Goal: Information Seeking & Learning: Learn about a topic

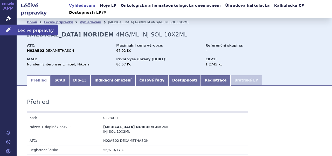
click at [8, 31] on icon at bounding box center [8, 29] width 5 height 5
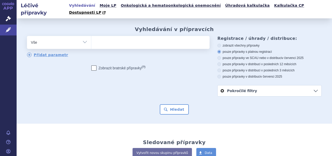
type input "B01AF03"
select select "B01AF03"
click at [176, 105] on button "Hledat" at bounding box center [174, 110] width 29 height 10
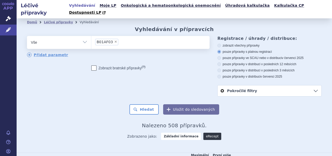
click at [209, 133] on link "eRecept" at bounding box center [212, 136] width 18 height 7
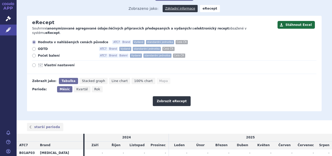
scroll to position [47, 0]
click at [52, 64] on span "Vlastní nastavení" at bounding box center [72, 66] width 57 height 4
click at [36, 65] on input "Vlastní nastavení" at bounding box center [34, 66] width 3 height 3
radio input "true"
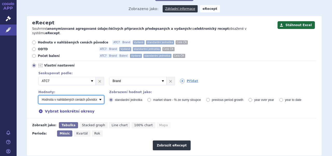
click at [99, 96] on select "Počet balení - vydané Hodnota v nahlášených cenách původce - vydané Hodnota v m…" at bounding box center [71, 100] width 66 height 8
select select "predepsanePackages"
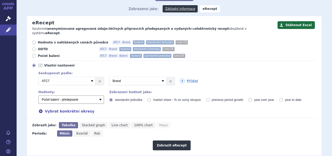
click at [38, 96] on select "Počet balení - vydané Hodnota v nahlášených cenách původce - vydané Hodnota v m…" at bounding box center [71, 100] width 66 height 8
click at [172, 141] on button "Zobrazit eRecept" at bounding box center [172, 146] width 38 height 10
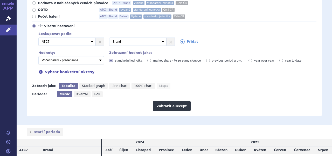
scroll to position [86, 0]
click at [187, 39] on link "Přidat" at bounding box center [189, 41] width 18 height 5
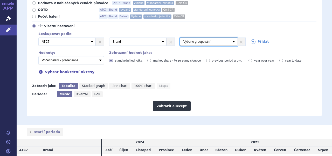
click at [230, 38] on select "Vyberte groupování ATC3 ATC5 ATC7 Brand Balení Síla Forma SÚKL kód MAH VPOIS Re…" at bounding box center [208, 42] width 57 height 8
select select "package"
click at [180, 38] on select "Vyberte groupování ATC3 ATC5 ATC7 Brand Balení Síla Forma SÚKL kód MAH VPOIS Re…" at bounding box center [208, 42] width 57 height 8
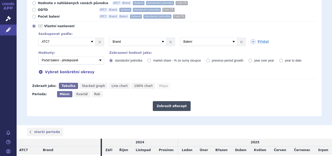
click at [169, 101] on button "Zobrazit eRecept" at bounding box center [172, 106] width 38 height 10
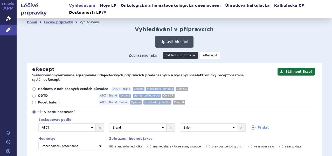
click at [169, 36] on button "Upravit hledání" at bounding box center [174, 42] width 38 height 12
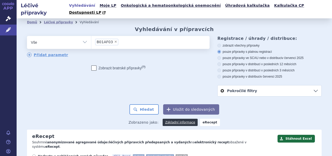
click at [114, 40] on span "×" at bounding box center [115, 41] width 3 height 3
click at [91, 36] on select "B01AF03" at bounding box center [91, 42] width 0 height 13
select select
type input "B01AE07"
select select "B01AE07"
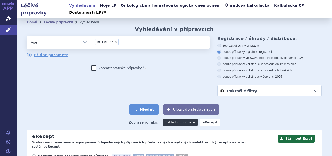
click at [151, 105] on button "Hledat" at bounding box center [143, 110] width 29 height 10
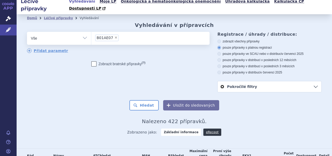
scroll to position [9, 0]
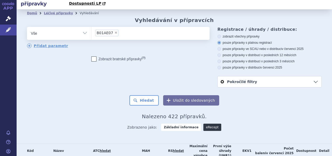
click at [207, 124] on link "eRecept" at bounding box center [212, 127] width 18 height 7
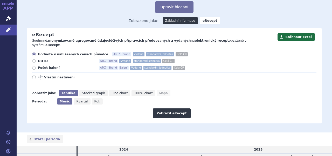
scroll to position [35, 0]
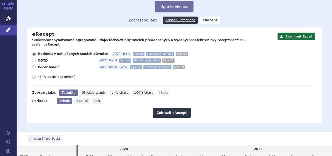
click at [49, 65] on span "Počet balení" at bounding box center [66, 67] width 57 height 4
click at [36, 66] on input "Počet balení ATC7 Brand Balení Vydané standardní jednotka Celá ČR" at bounding box center [34, 67] width 3 height 3
radio input "true"
click at [46, 75] on span "Vlastní nastavení" at bounding box center [72, 77] width 57 height 4
click at [36, 76] on input "Vlastní nastavení" at bounding box center [34, 77] width 3 height 3
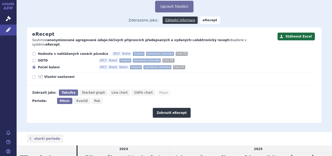
radio input "true"
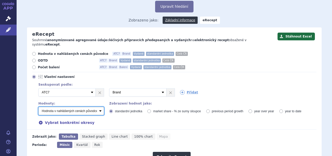
click at [98, 107] on select "Počet balení - vydané Hodnota v nahlášených cenách původce - vydané Hodnota v m…" at bounding box center [71, 111] width 66 height 8
select select "predepsanePackages"
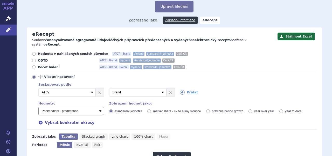
click at [38, 107] on select "Počet balení - vydané Hodnota v nahlášených cenách původce - vydané Hodnota v m…" at bounding box center [71, 111] width 66 height 8
click at [168, 152] on button "Zobrazit eRecept" at bounding box center [172, 157] width 38 height 10
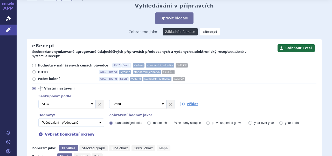
scroll to position [47, 0]
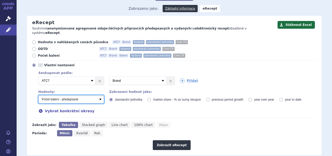
click at [99, 95] on select "Počet balení - vydané Hodnota v nahlášených cenách původce - vydané Hodnota v m…" at bounding box center [71, 99] width 66 height 8
select select "zamenovani"
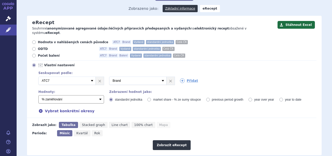
click at [38, 95] on select "Počet balení - vydané Hodnota v nahlášených cenách původce - vydané Hodnota v m…" at bounding box center [71, 99] width 66 height 8
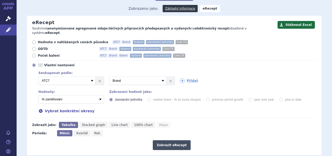
click at [174, 141] on button "Zobrazit eRecept" at bounding box center [172, 146] width 38 height 10
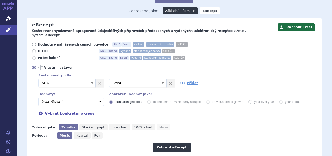
scroll to position [24, 0]
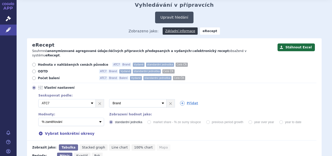
click at [174, 12] on button "Upravit hledání" at bounding box center [174, 18] width 38 height 12
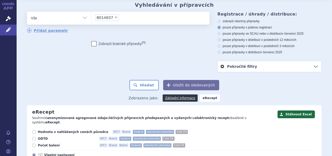
click at [114, 16] on span "×" at bounding box center [115, 17] width 3 height 3
click at [91, 11] on select "B01AE07" at bounding box center [91, 17] width 0 height 13
select select
type input "C09BX01"
select select "C09BX01"
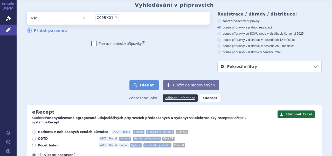
click at [147, 80] on button "Hledat" at bounding box center [143, 85] width 29 height 10
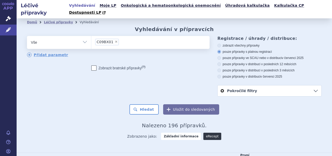
click at [204, 133] on link "eRecept" at bounding box center [212, 136] width 18 height 7
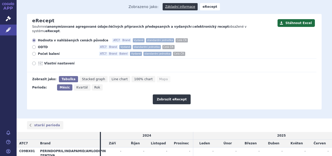
scroll to position [50, 0]
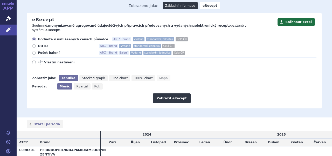
click at [51, 60] on span "Vlastní nastavení" at bounding box center [72, 62] width 57 height 4
click at [36, 61] on input "Vlastní nastavení" at bounding box center [34, 62] width 3 height 3
radio input "true"
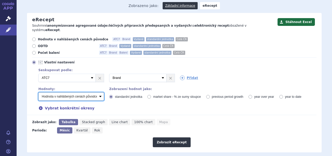
click at [99, 93] on select "Počet balení - vydané Hodnota v nahlášených cenách původce - vydané Hodnota v m…" at bounding box center [71, 97] width 66 height 8
select select "predepsanePackages"
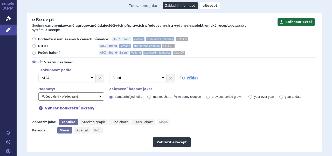
click at [38, 93] on select "Počet balení - vydané Hodnota v nahlášených cenách původce - vydané Hodnota v m…" at bounding box center [71, 97] width 66 height 8
click at [175, 138] on button "Zobrazit eRecept" at bounding box center [172, 143] width 38 height 10
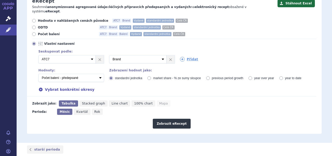
scroll to position [69, 0]
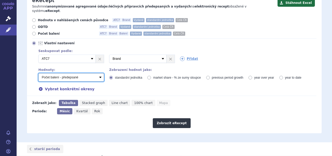
click at [99, 73] on select "Počet balení - vydané Hodnota v nahlášených cenách původce - vydané Hodnota v m…" at bounding box center [71, 77] width 66 height 8
select select "zamenovani"
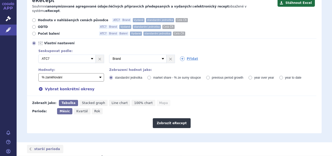
click at [38, 73] on select "Počet balení - vydané Hodnota v nahlášených cenách původce - vydané Hodnota v m…" at bounding box center [71, 77] width 66 height 8
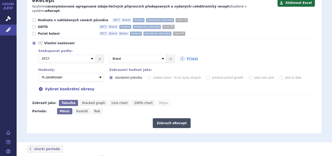
click at [173, 119] on button "Zobrazit eRecept" at bounding box center [172, 124] width 38 height 10
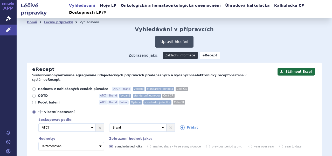
click at [171, 37] on button "Upravit hledání" at bounding box center [174, 42] width 38 height 12
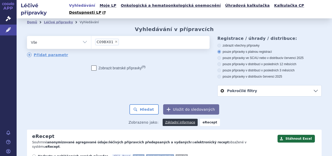
click at [115, 40] on span "×" at bounding box center [116, 41] width 3 height 3
click at [91, 36] on select "C09BX01" at bounding box center [91, 42] width 0 height 13
select select
type input "C09DA07"
select select "C09DA07"
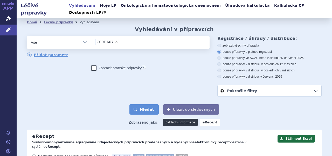
click at [150, 107] on button "Hledat" at bounding box center [143, 110] width 29 height 10
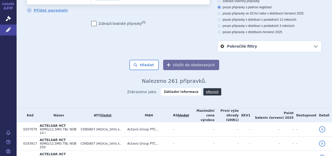
scroll to position [48, 0]
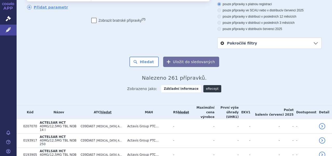
click at [205, 85] on link "eRecept" at bounding box center [212, 88] width 18 height 7
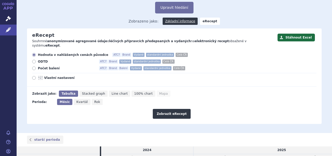
scroll to position [25, 0]
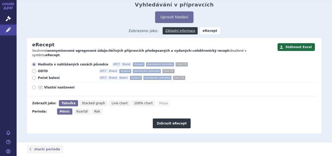
click at [46, 76] on span "Počet balení" at bounding box center [66, 78] width 57 height 4
click at [36, 77] on input "Počet balení ATC7 Brand Balení Vydané standardní jednotka Celá ČR" at bounding box center [34, 78] width 3 height 3
radio input "true"
click at [45, 86] on span "Vlastní nastavení" at bounding box center [72, 88] width 57 height 4
click at [36, 87] on input "Vlastní nastavení" at bounding box center [34, 88] width 3 height 3
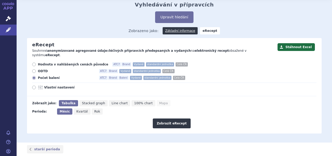
radio input "true"
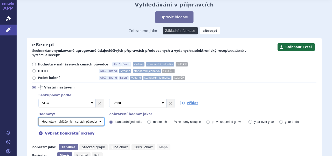
click at [100, 118] on select "Počet balení - vydané Hodnota v nahlášených cenách původce - vydané Hodnota v m…" at bounding box center [71, 122] width 66 height 8
select select "predepsanePackages"
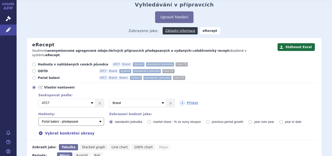
click at [38, 118] on select "Počet balení - vydané Hodnota v nahlášených cenách původce - vydané Hodnota v m…" at bounding box center [71, 122] width 66 height 8
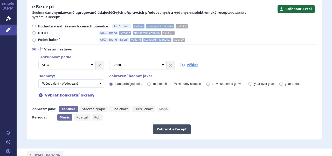
click at [162, 125] on button "Zobrazit eRecept" at bounding box center [172, 130] width 38 height 10
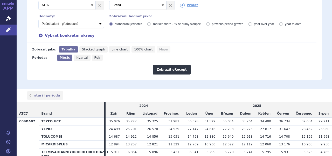
scroll to position [123, 0]
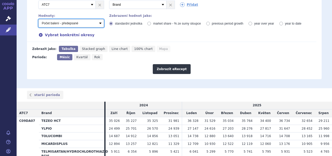
click at [99, 19] on select "Počet balení - vydané Hodnota v nahlášených cenách původce - vydané Hodnota v m…" at bounding box center [71, 23] width 66 height 8
select select "zamenovani"
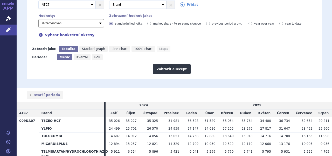
click at [38, 19] on select "Počet balení - vydané Hodnota v nahlášených cenách původce - vydané Hodnota v m…" at bounding box center [71, 23] width 66 height 8
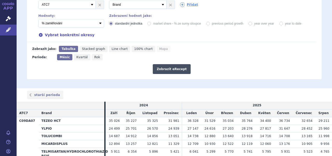
click at [181, 64] on button "Zobrazit eRecept" at bounding box center [172, 69] width 38 height 10
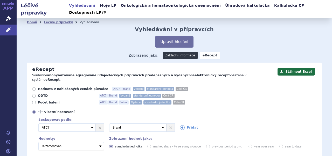
scroll to position [191, 0]
